Goal: Find specific page/section: Find specific page/section

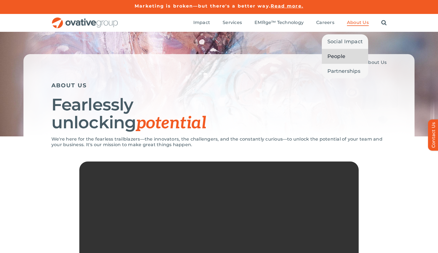
click at [337, 58] on span "People" at bounding box center [336, 57] width 18 height 8
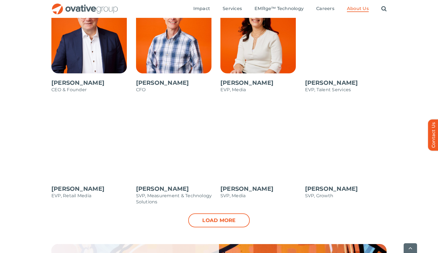
scroll to position [514, 0]
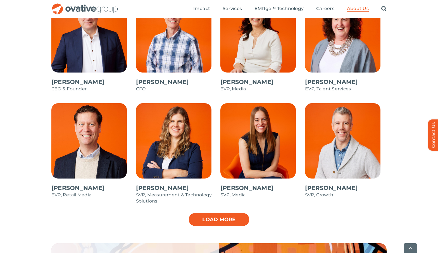
click at [230, 216] on link "Load more" at bounding box center [218, 220] width 61 height 14
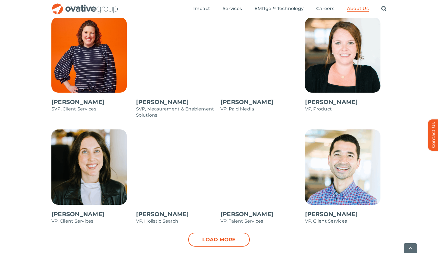
scroll to position [714, 0]
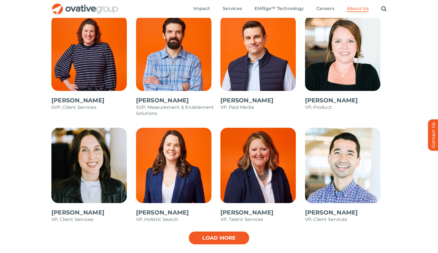
click at [233, 235] on link "Load more" at bounding box center [218, 238] width 61 height 14
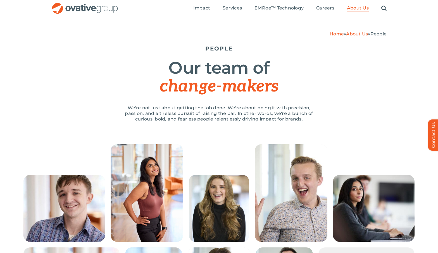
scroll to position [0, 0]
